Goal: Information Seeking & Learning: Stay updated

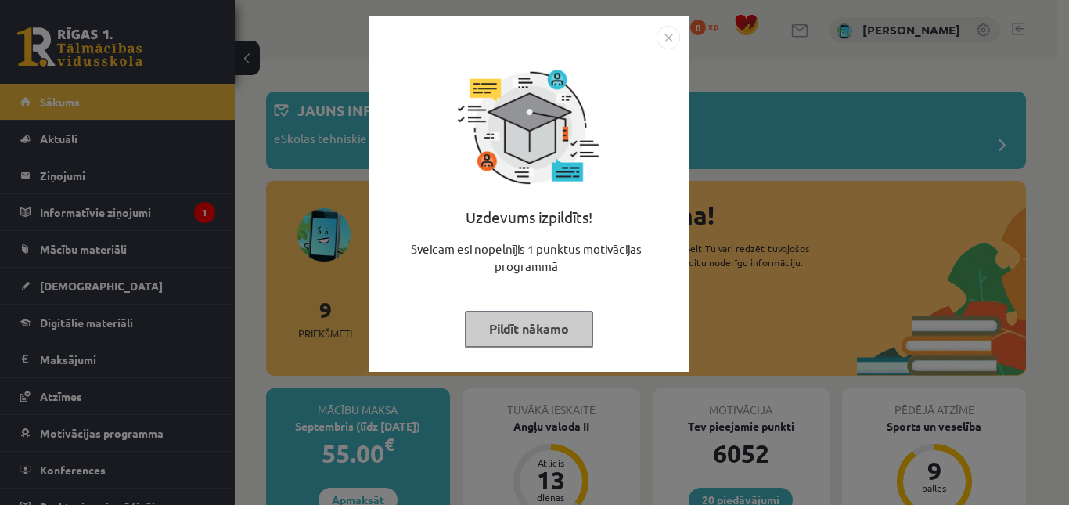
click at [661, 38] on img "Close" at bounding box center [668, 37] width 23 height 23
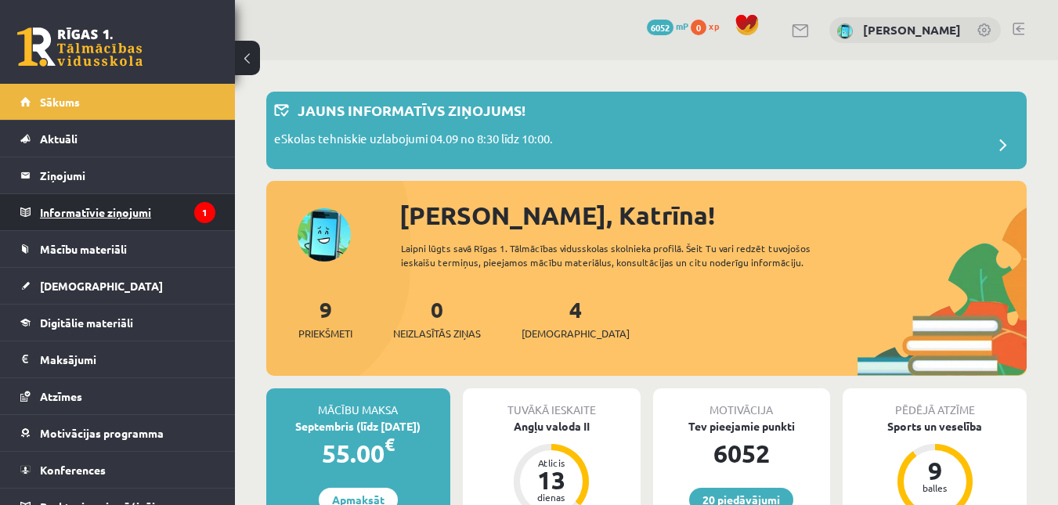
click at [136, 212] on legend "Informatīvie ziņojumi 1" at bounding box center [127, 212] width 175 height 36
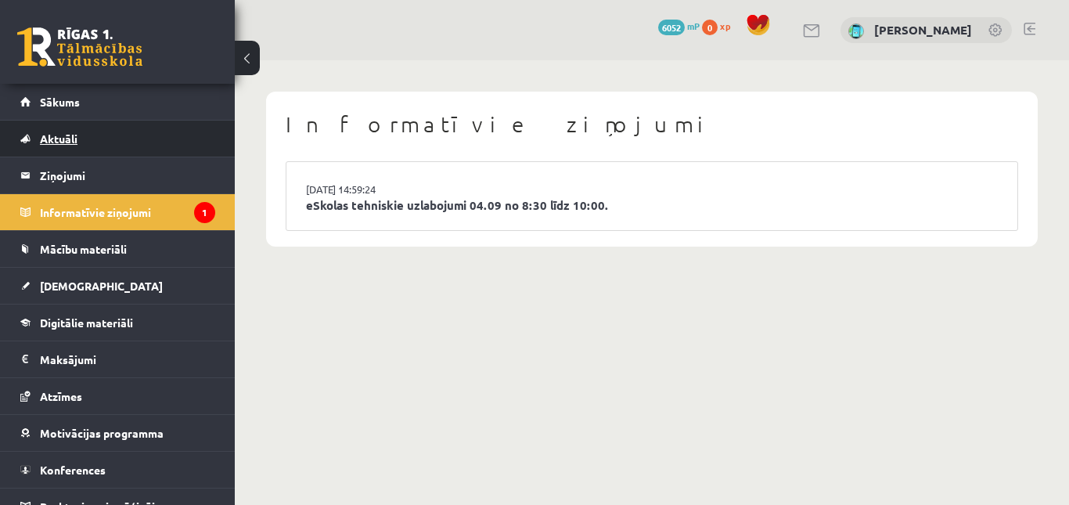
click at [57, 143] on span "Aktuāli" at bounding box center [59, 139] width 38 height 14
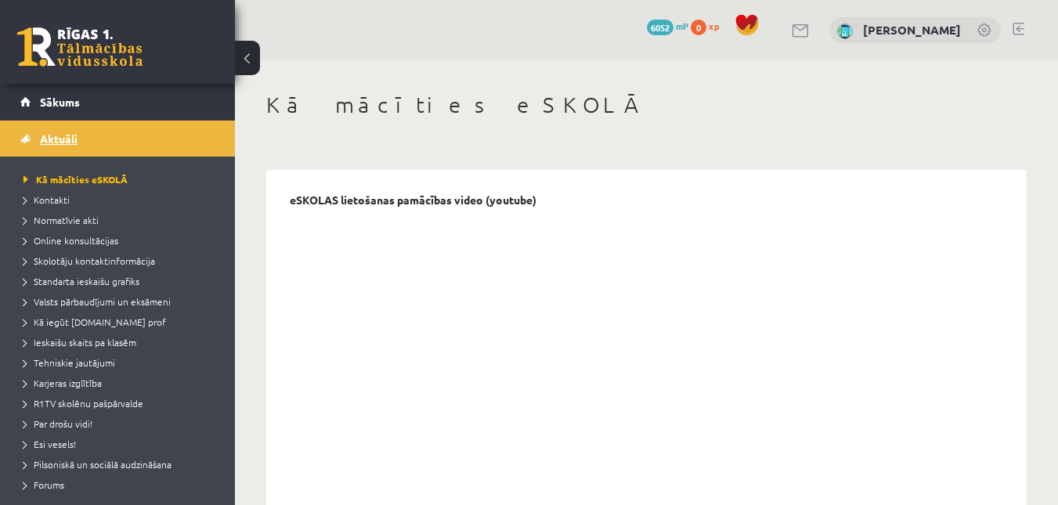
click at [51, 143] on span "Aktuāli" at bounding box center [59, 139] width 38 height 14
click at [62, 101] on span "Sākums" at bounding box center [60, 102] width 40 height 14
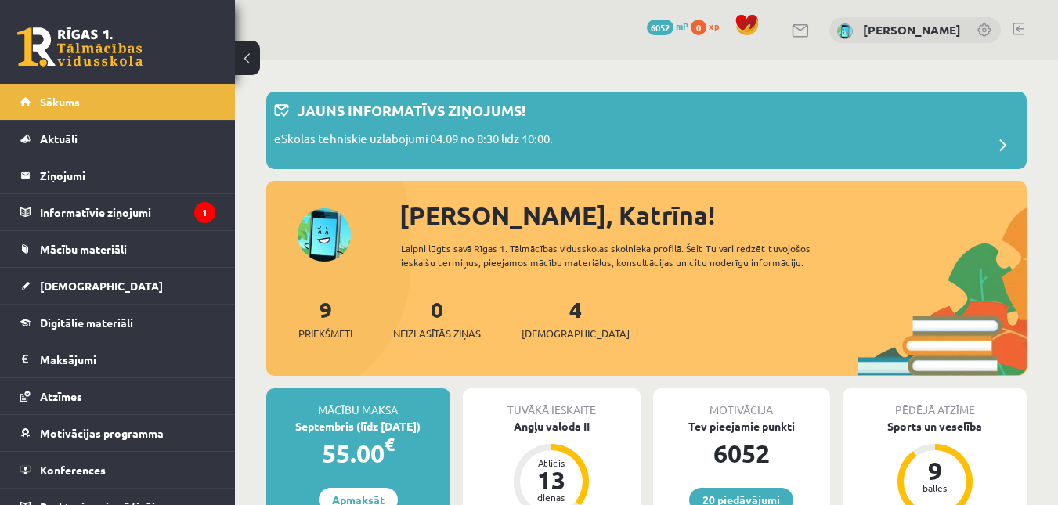
scroll to position [78, 0]
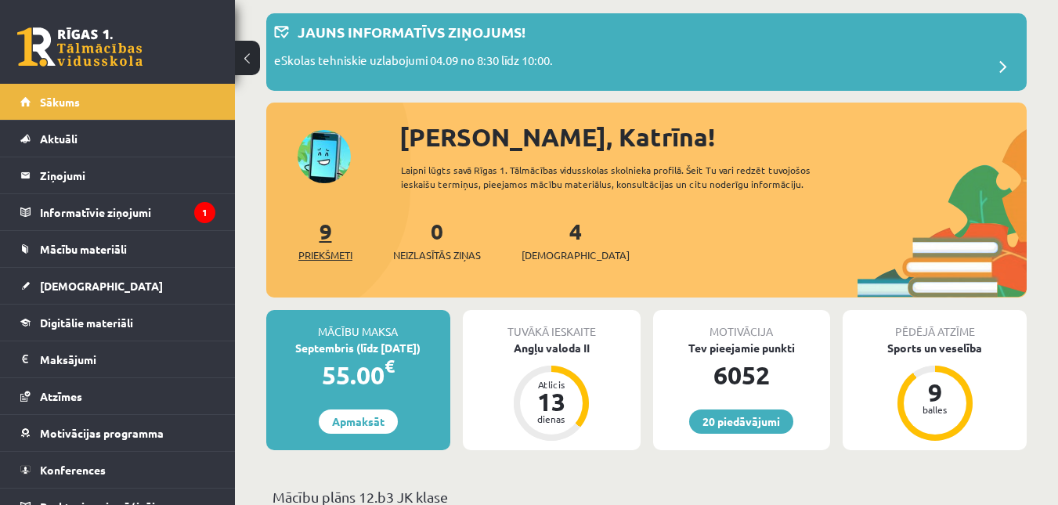
click at [325, 258] on span "Priekšmeti" at bounding box center [325, 255] width 54 height 16
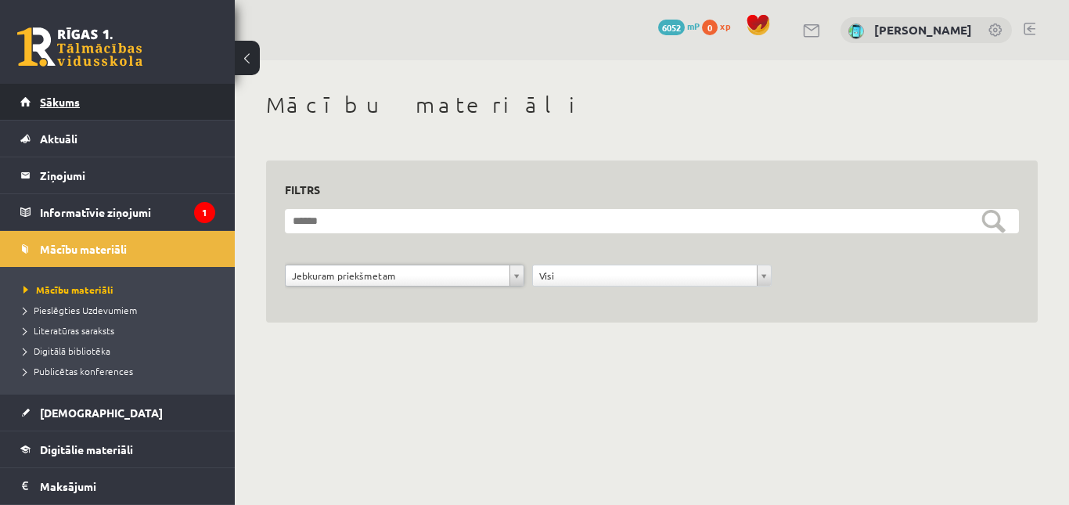
click at [111, 101] on link "Sākums" at bounding box center [117, 102] width 195 height 36
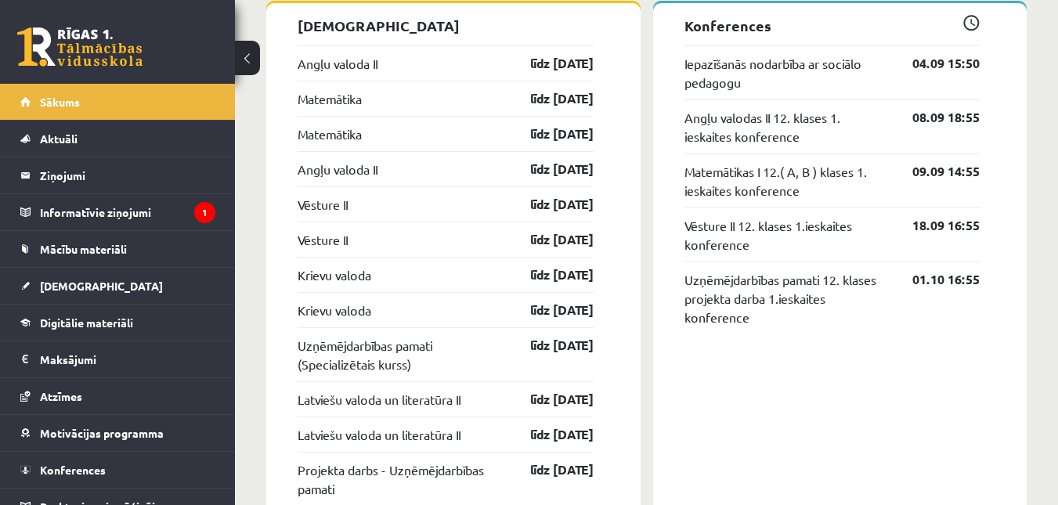
scroll to position [1414, 0]
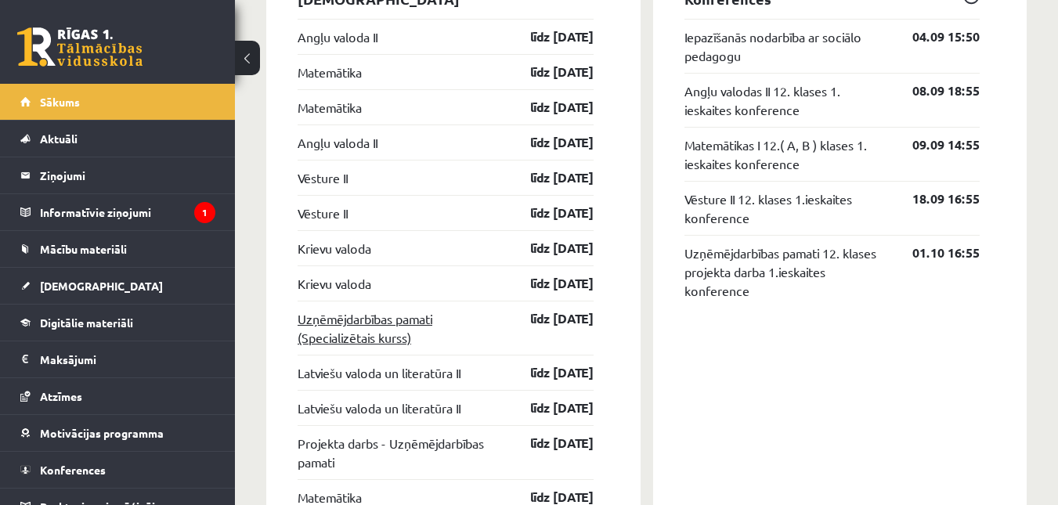
click at [412, 332] on link "Uzņēmējdarbības pamati (Specializētais kurss)" at bounding box center [399, 328] width 205 height 38
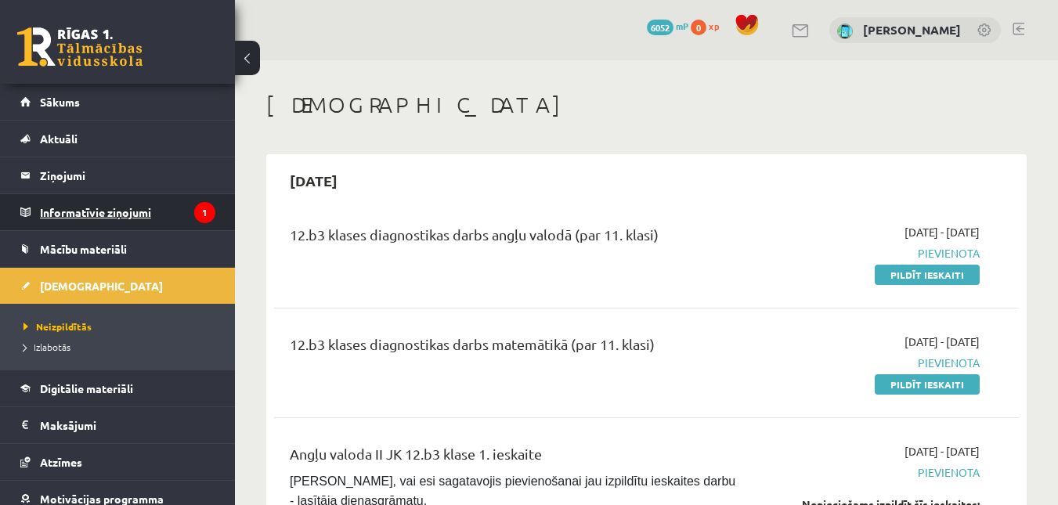
click at [108, 203] on legend "Informatīvie ziņojumi 1" at bounding box center [127, 212] width 175 height 36
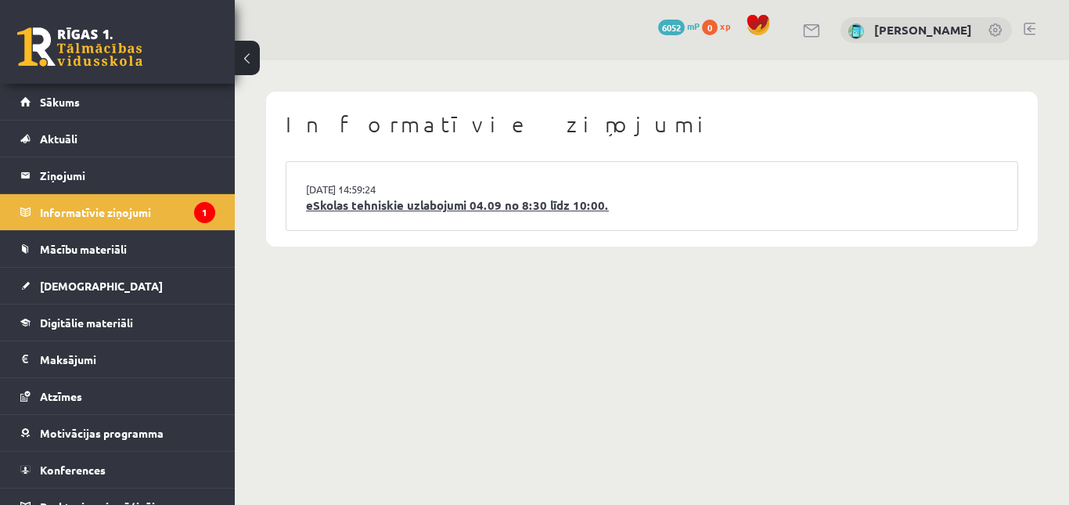
click at [426, 200] on link "eSkolas tehniskie uzlabojumi 04.09 no 8:30 līdz 10:00." at bounding box center [652, 205] width 692 height 18
